Goal: Check status: Check status

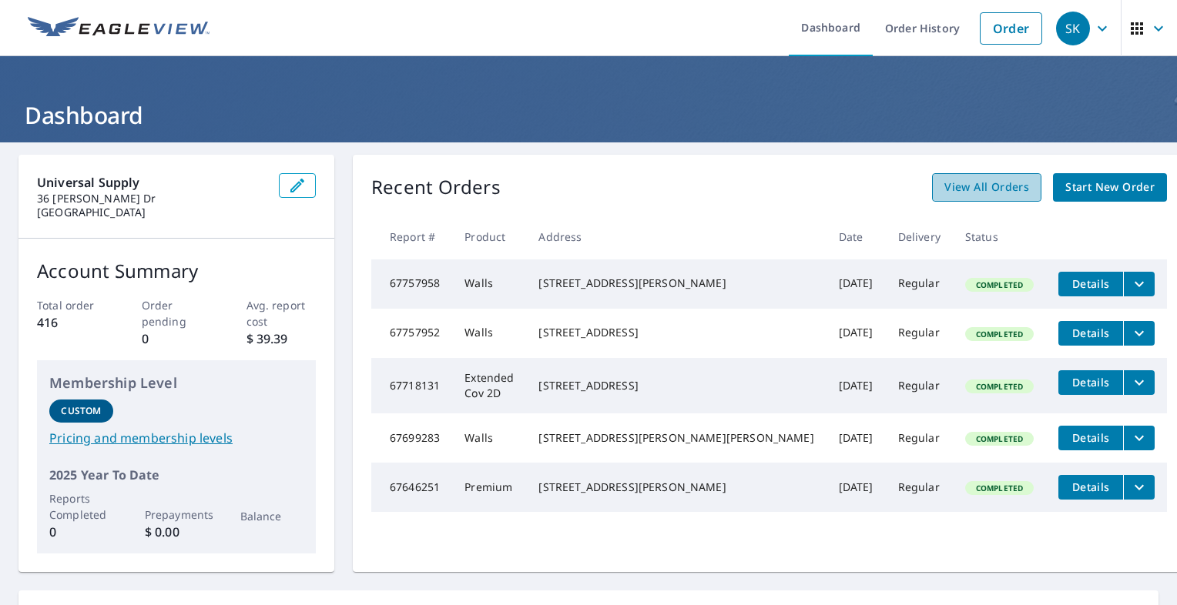
click at [976, 184] on span "View All Orders" at bounding box center [986, 187] width 85 height 19
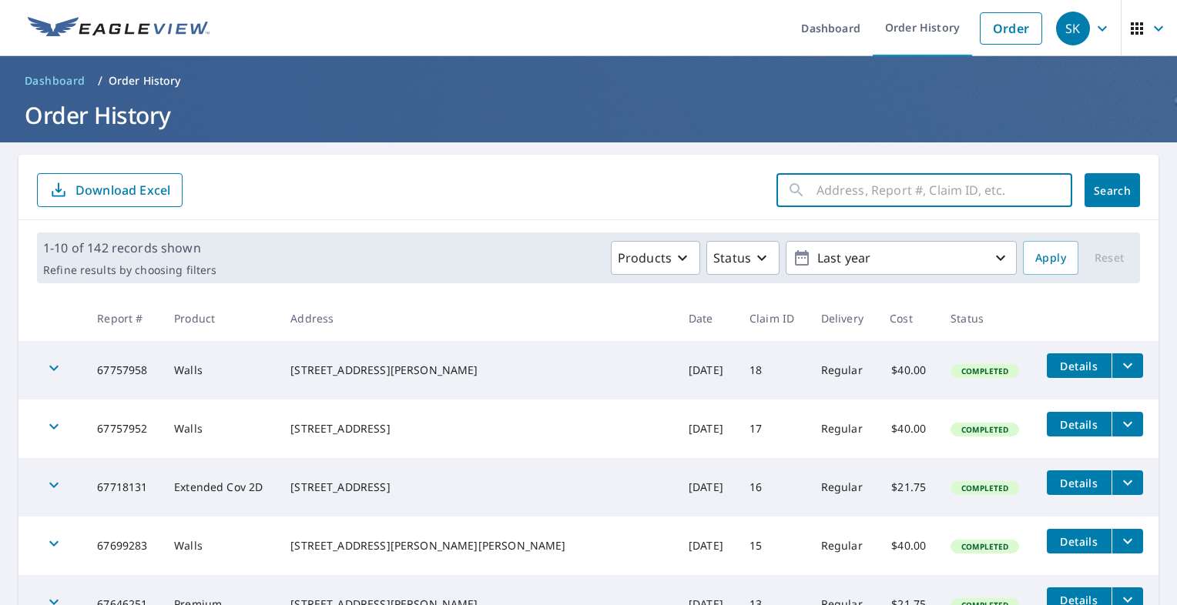
click at [857, 189] on input "text" at bounding box center [944, 190] width 256 height 43
click at [820, 193] on input "text" at bounding box center [944, 190] width 256 height 43
type input "1126"
click button "Search" at bounding box center [1111, 190] width 55 height 34
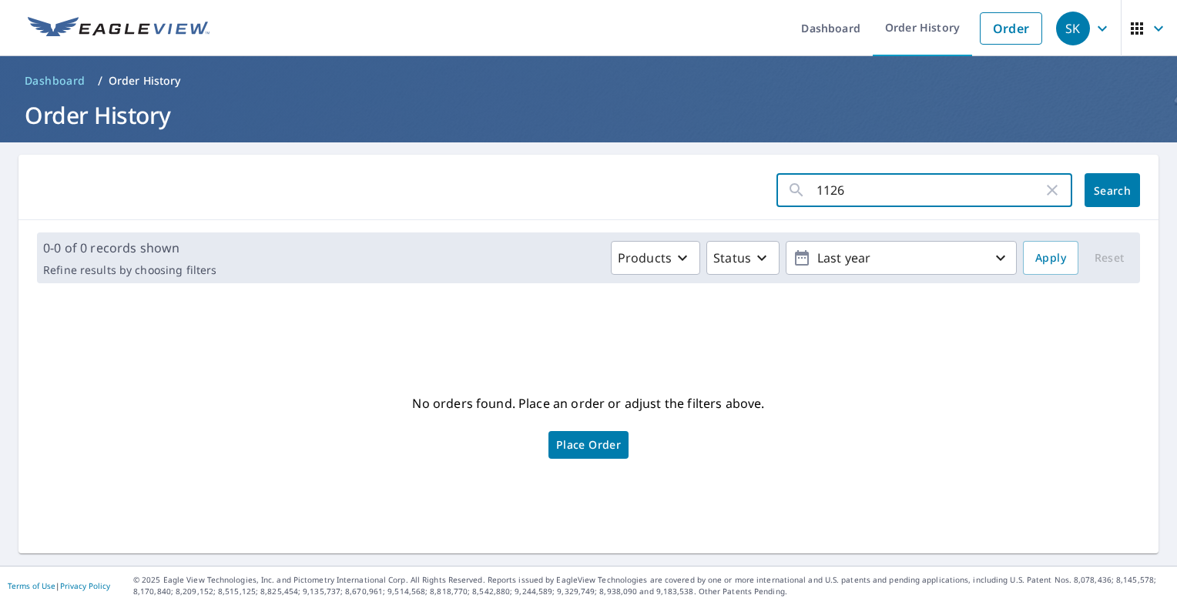
drag, startPoint x: 866, startPoint y: 196, endPoint x: 748, endPoint y: 196, distance: 117.8
click at [750, 197] on form "1126 ​ Search" at bounding box center [588, 190] width 1103 height 34
click at [817, 196] on input "text" at bounding box center [944, 190] width 256 height 43
click at [944, 21] on link "Order History" at bounding box center [922, 28] width 99 height 56
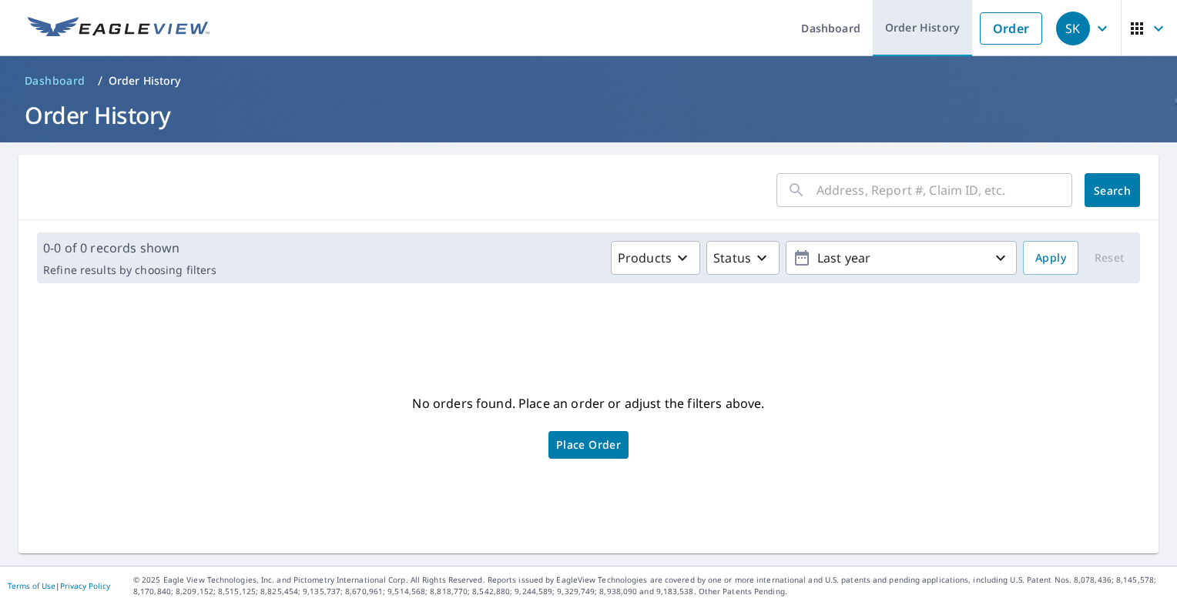
click at [934, 23] on link "Order History" at bounding box center [922, 28] width 99 height 56
click at [909, 25] on link "Order History" at bounding box center [922, 28] width 99 height 56
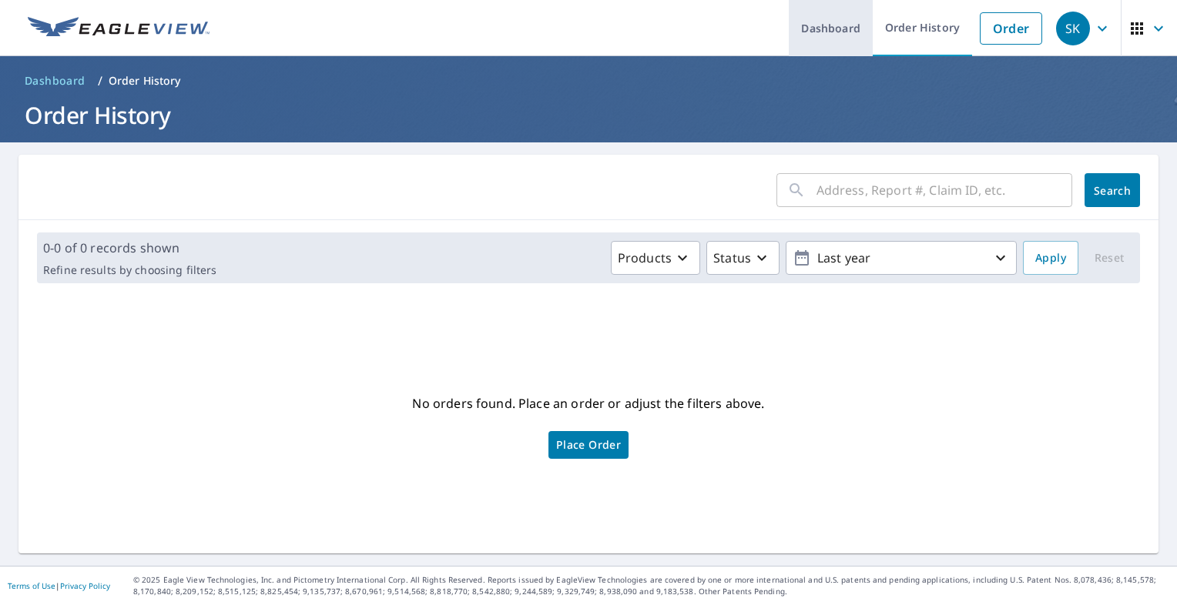
click at [796, 31] on link "Dashboard" at bounding box center [831, 28] width 84 height 56
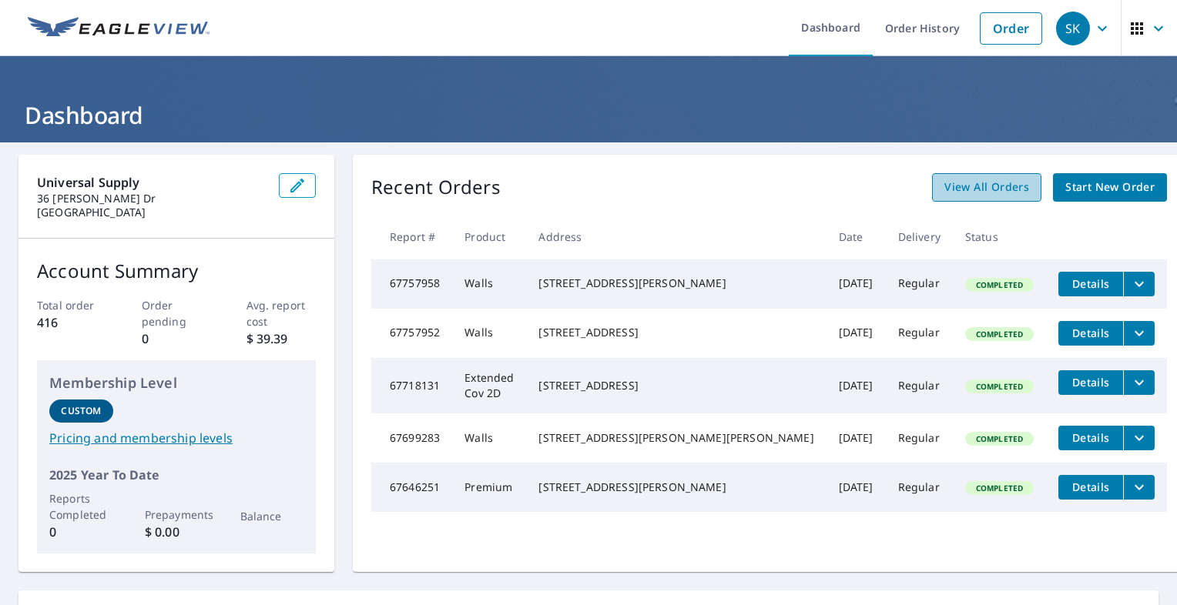
click at [944, 181] on span "View All Orders" at bounding box center [986, 187] width 85 height 19
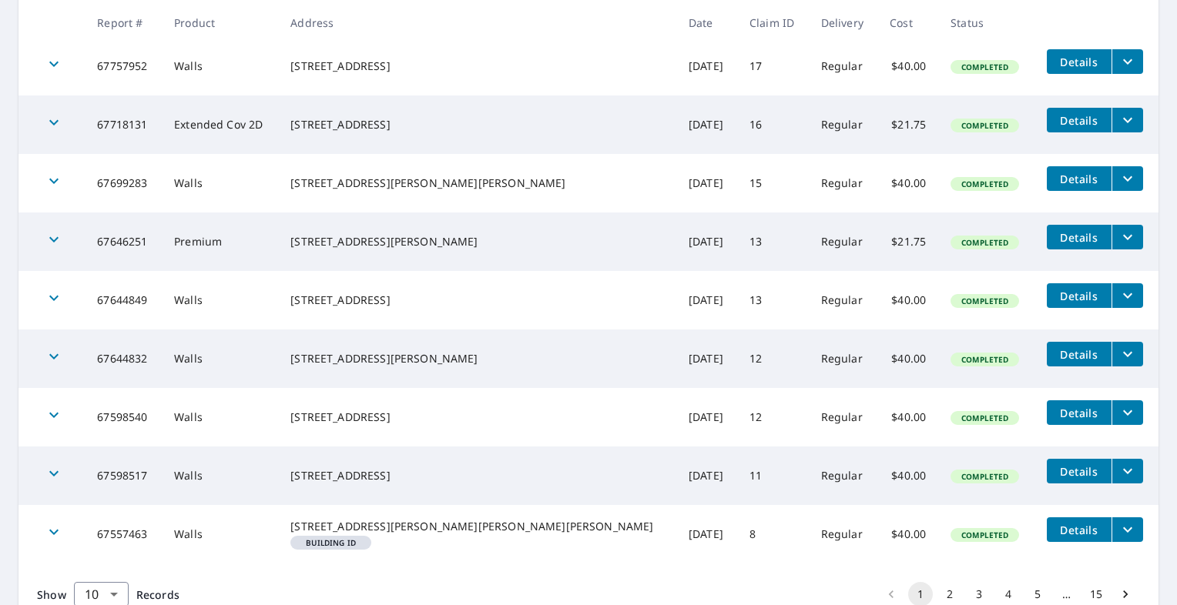
scroll to position [447, 0]
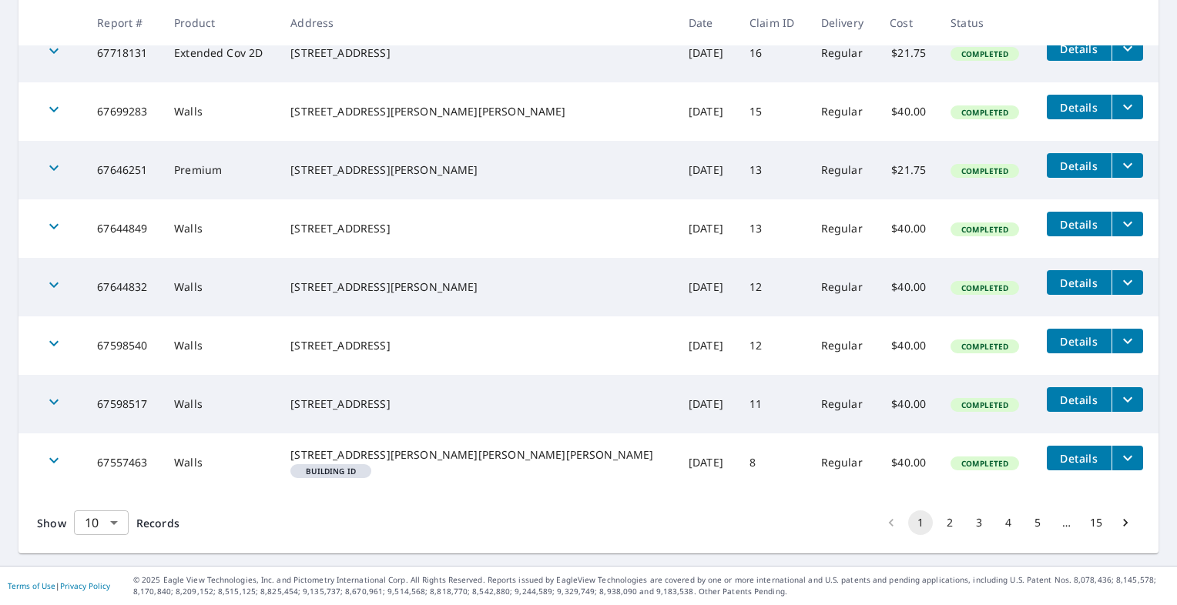
click at [119, 519] on body "SK SK Dashboard Order History Order SK Dashboard / Order History Order History …" at bounding box center [588, 302] width 1177 height 605
click at [98, 513] on li "25" at bounding box center [100, 518] width 55 height 28
